Goal: Information Seeking & Learning: Learn about a topic

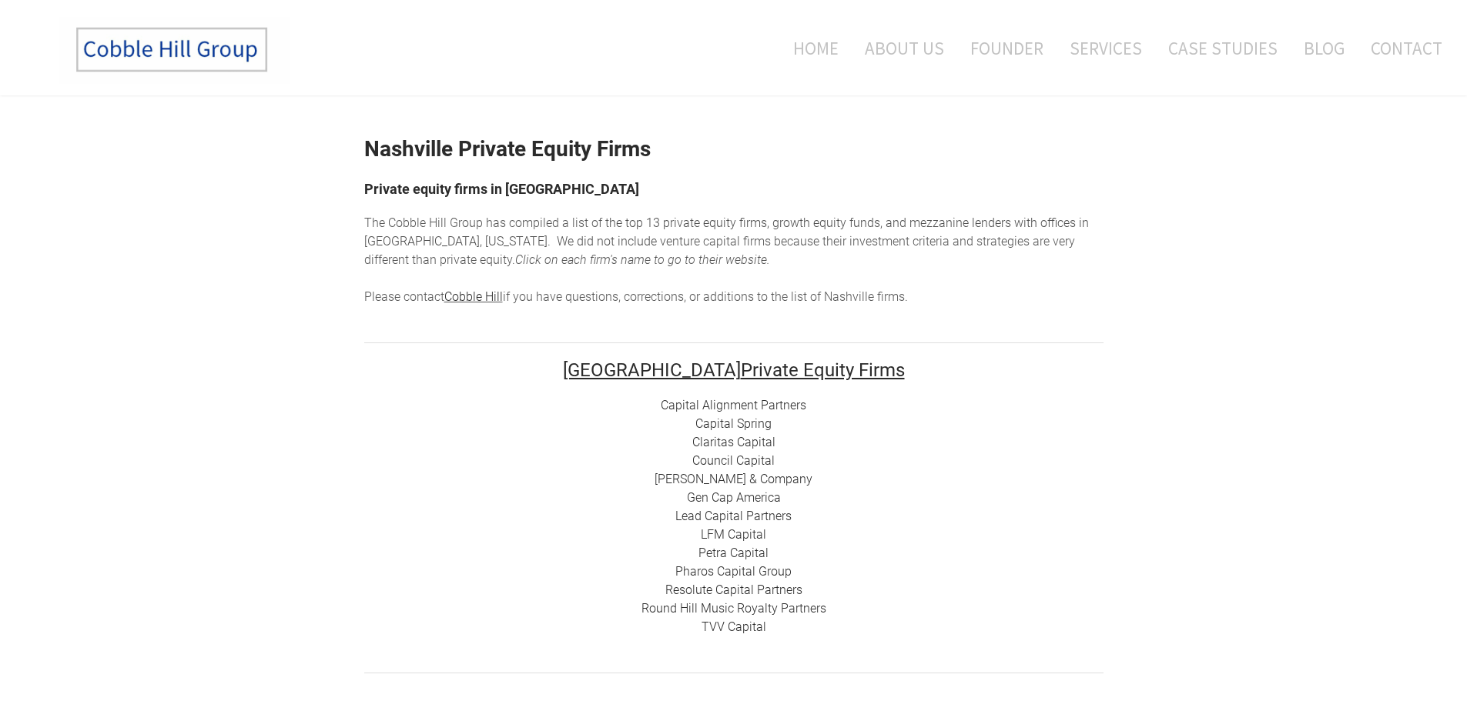
click at [716, 607] on link "Round Hill Music Royalty Partners" at bounding box center [733, 608] width 185 height 15
click at [709, 573] on link "Pharos Capital Group" at bounding box center [733, 571] width 116 height 15
click at [707, 589] on link "Resolute Capital Partners" at bounding box center [733, 590] width 137 height 15
click at [750, 547] on link "Petra Capital" at bounding box center [733, 553] width 70 height 15
click at [739, 532] on link "LFM Capital" at bounding box center [733, 534] width 65 height 15
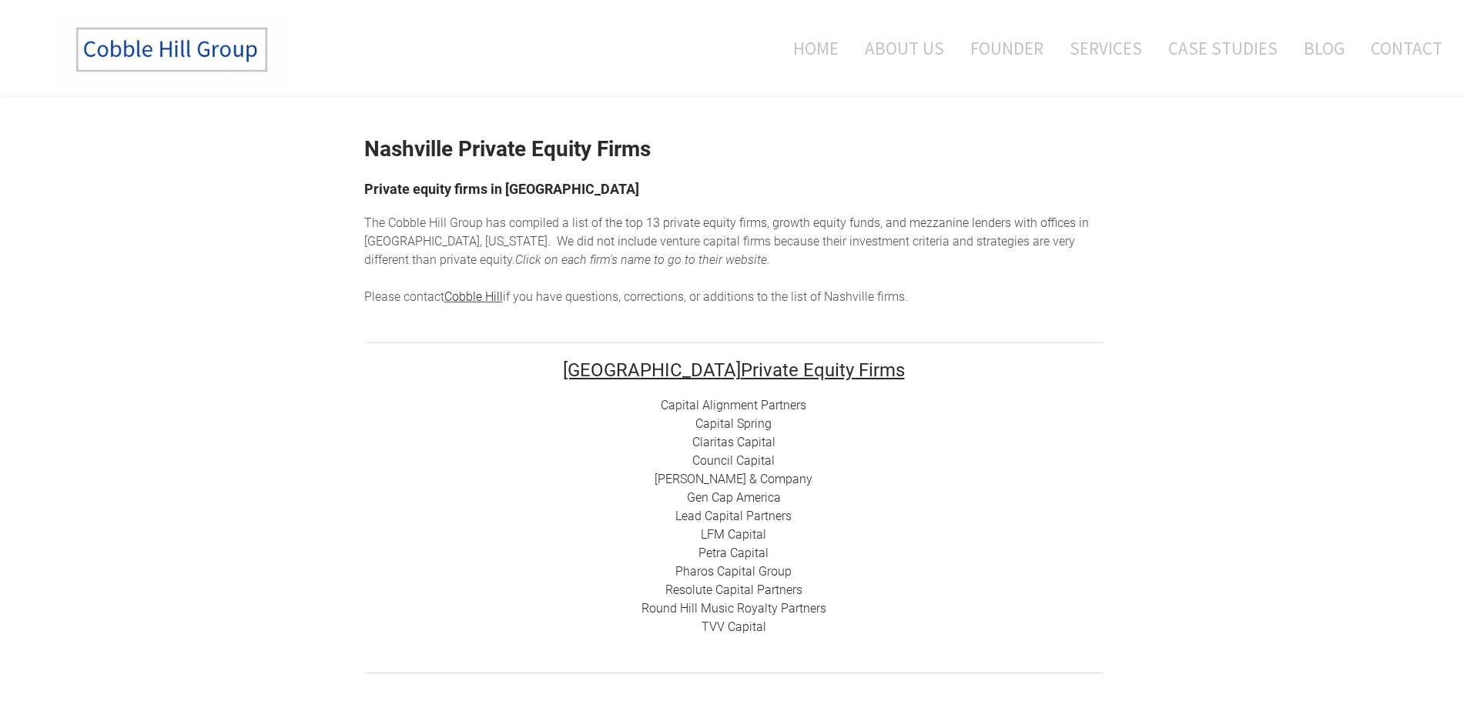
click at [751, 515] on link "Lead Capital Partners" at bounding box center [733, 516] width 116 height 15
click at [769, 493] on link "Gen Cap America" at bounding box center [734, 497] width 94 height 15
click at [756, 479] on link "[PERSON_NAME] & Company" at bounding box center [733, 479] width 158 height 15
click at [726, 457] on link "Council Capital" at bounding box center [733, 460] width 82 height 15
click at [747, 444] on link "Claritas Capital" at bounding box center [733, 442] width 83 height 15
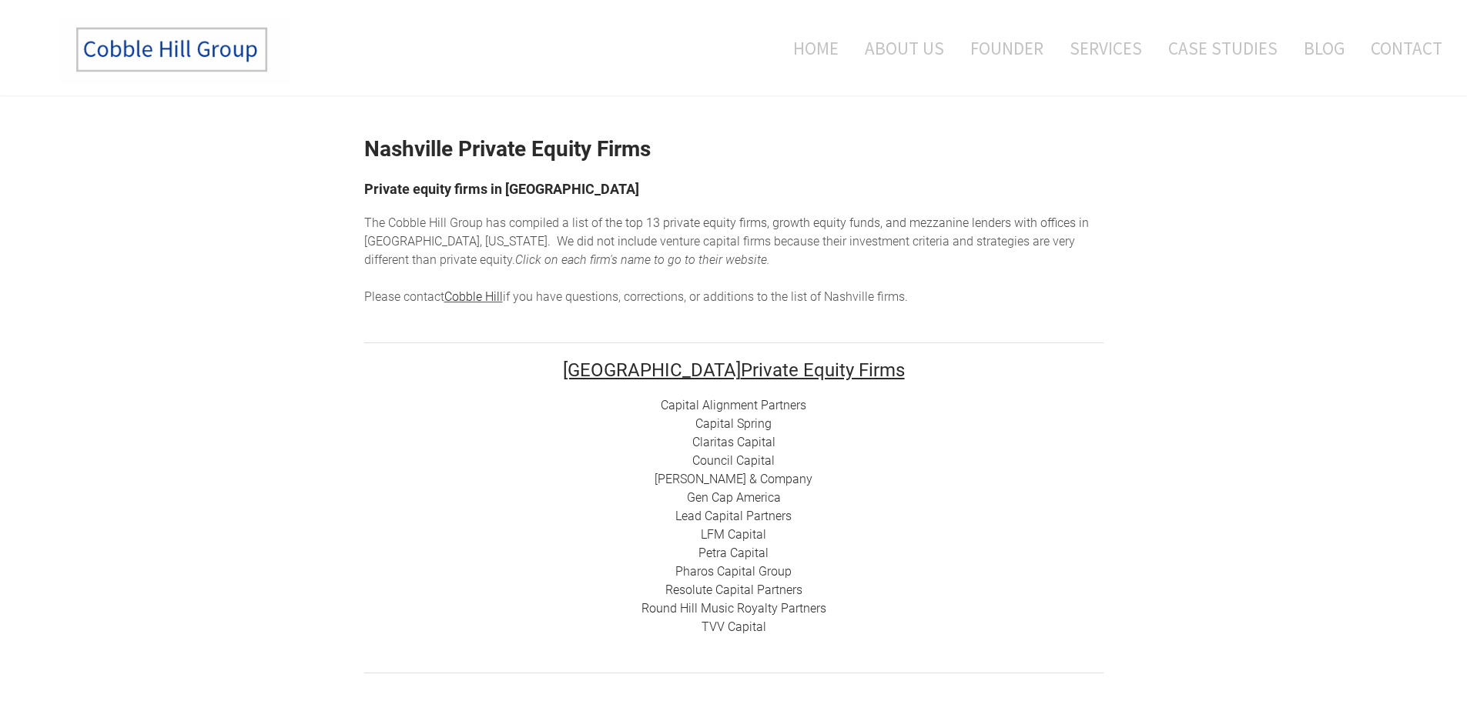
click at [731, 423] on link "Capital Spring" at bounding box center [733, 423] width 76 height 15
click at [735, 408] on link "Capital Alignment Partners" at bounding box center [733, 405] width 145 height 15
